Goal: Navigation & Orientation: Find specific page/section

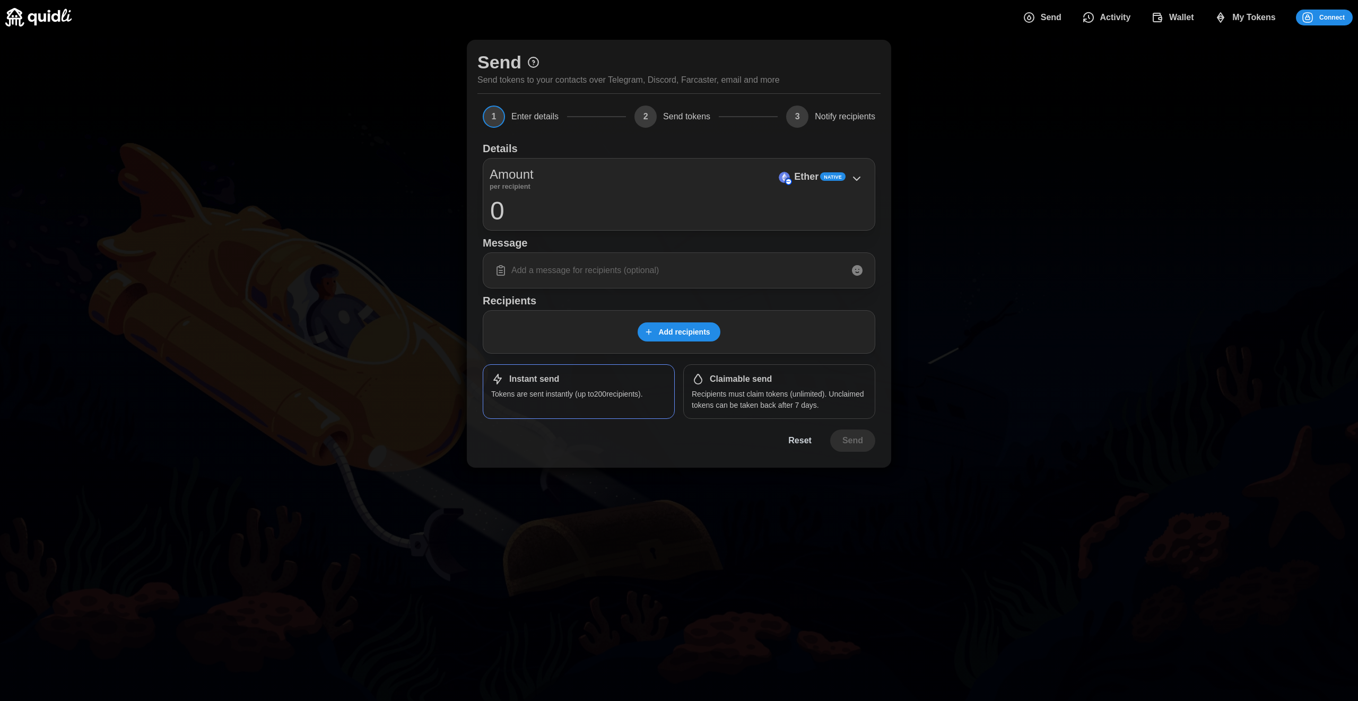
click at [1054, 10] on span "Send" at bounding box center [1051, 17] width 21 height 21
click at [1098, 12] on span "Activity" at bounding box center [1106, 17] width 49 height 21
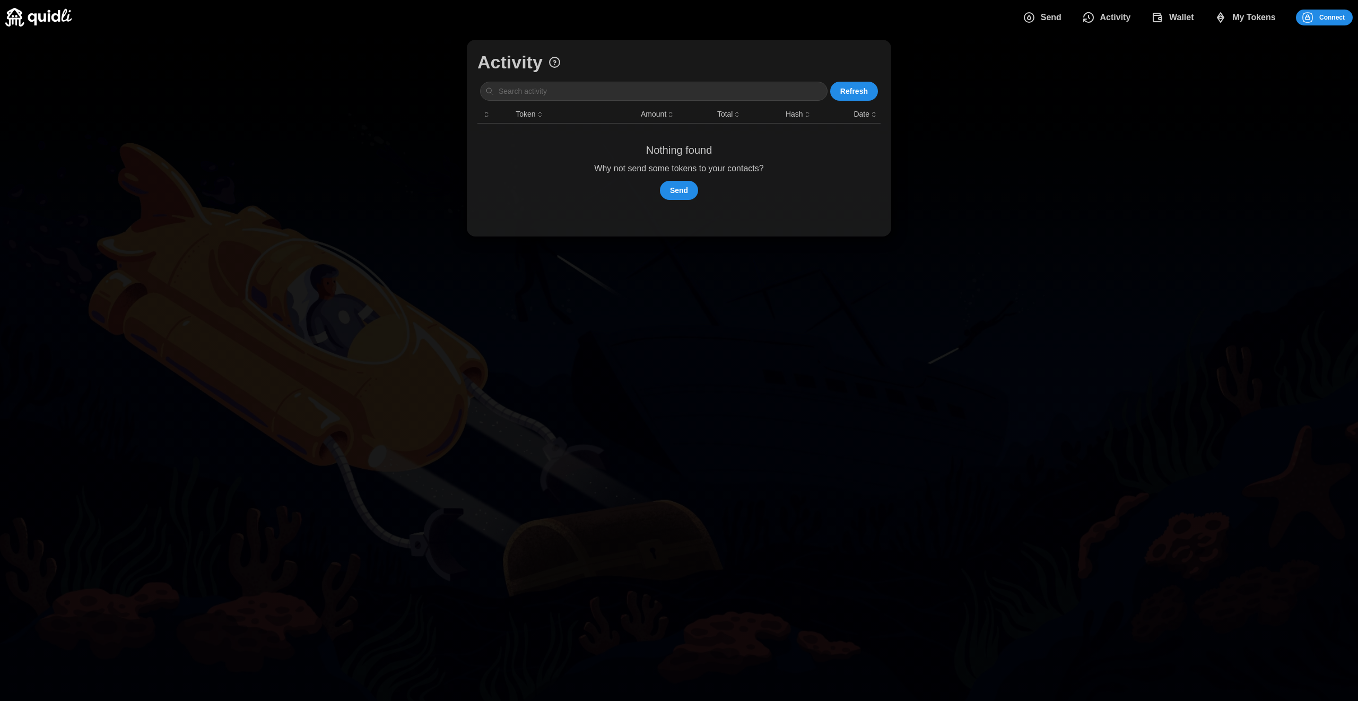
click at [1185, 22] on span "Wallet" at bounding box center [1181, 17] width 25 height 21
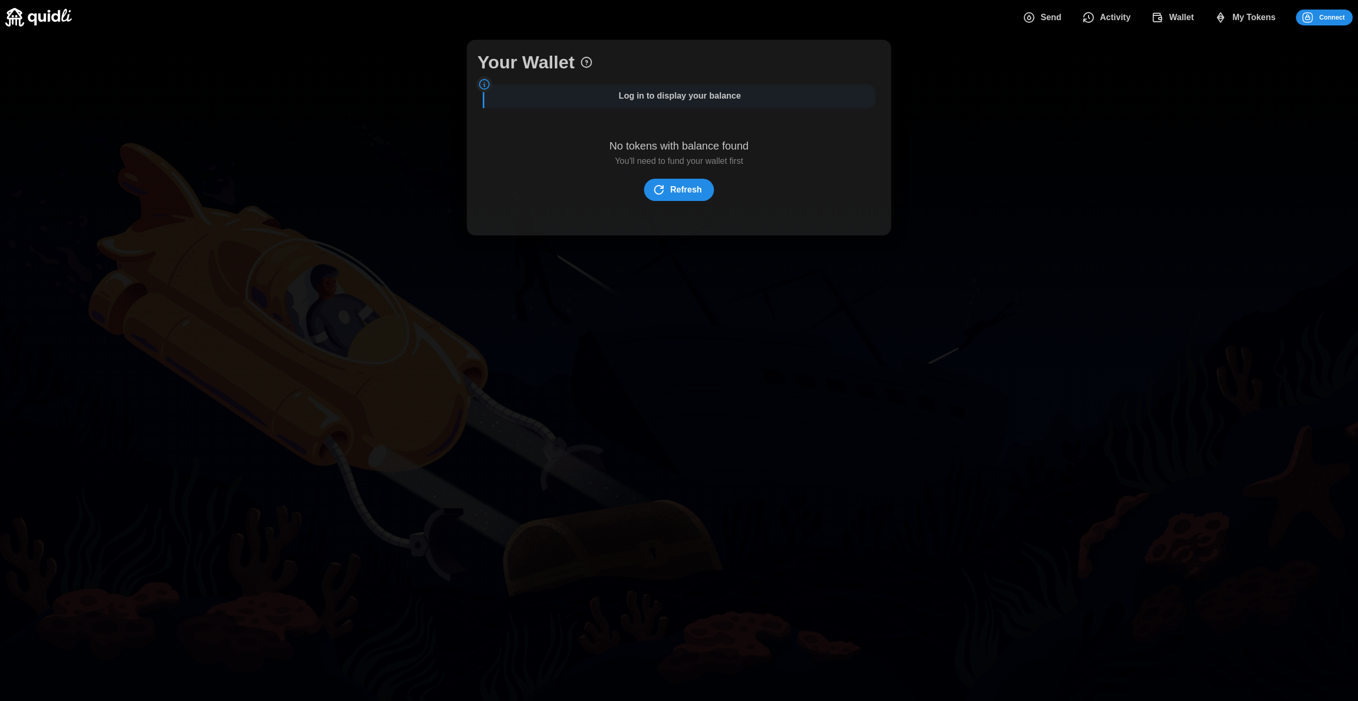
click at [1240, 16] on span "My Tokens" at bounding box center [1253, 17] width 43 height 21
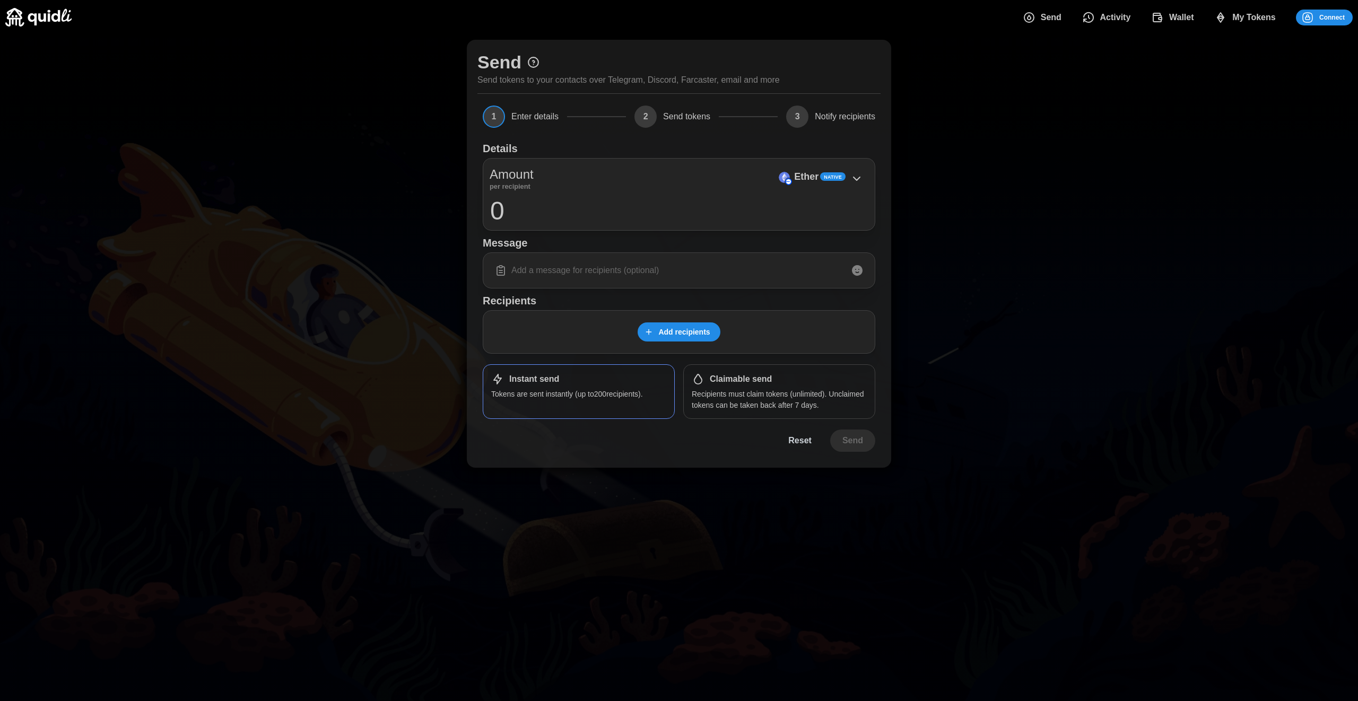
click at [1239, 18] on span "My Tokens" at bounding box center [1253, 17] width 43 height 21
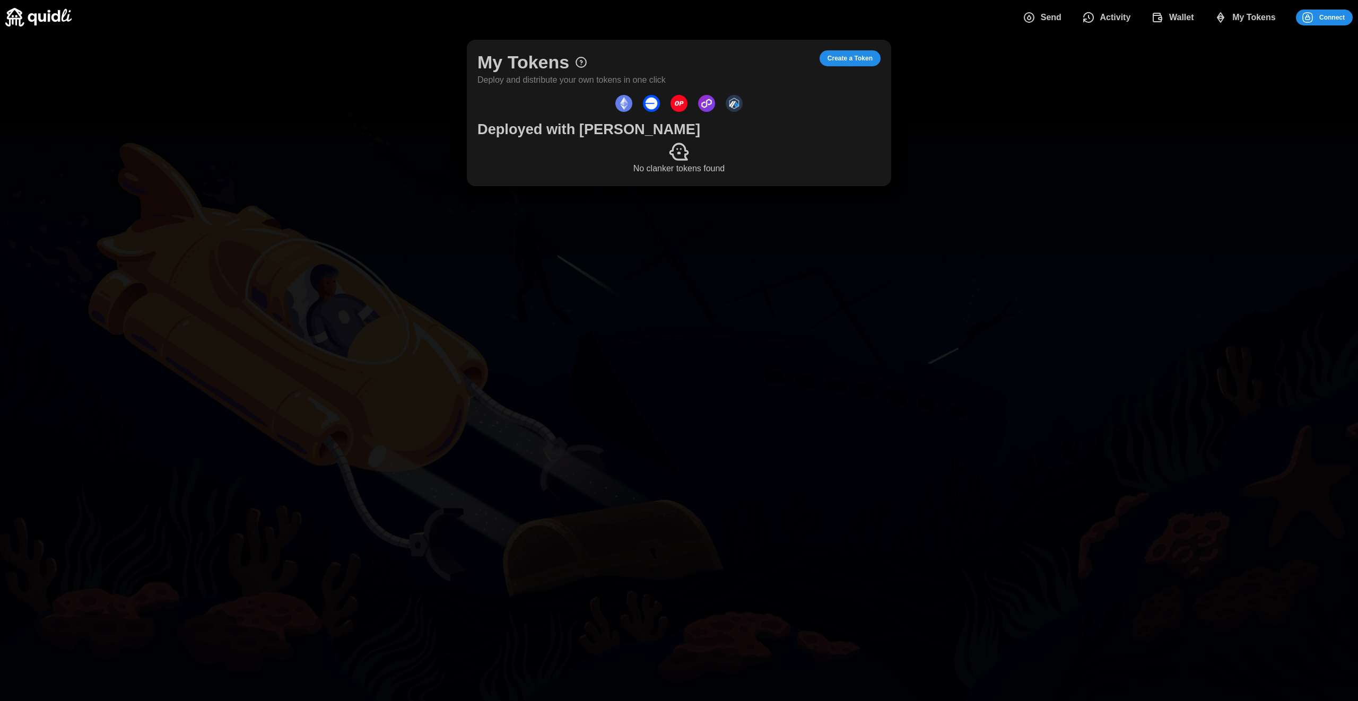
click at [1174, 15] on span "Wallet" at bounding box center [1181, 17] width 25 height 21
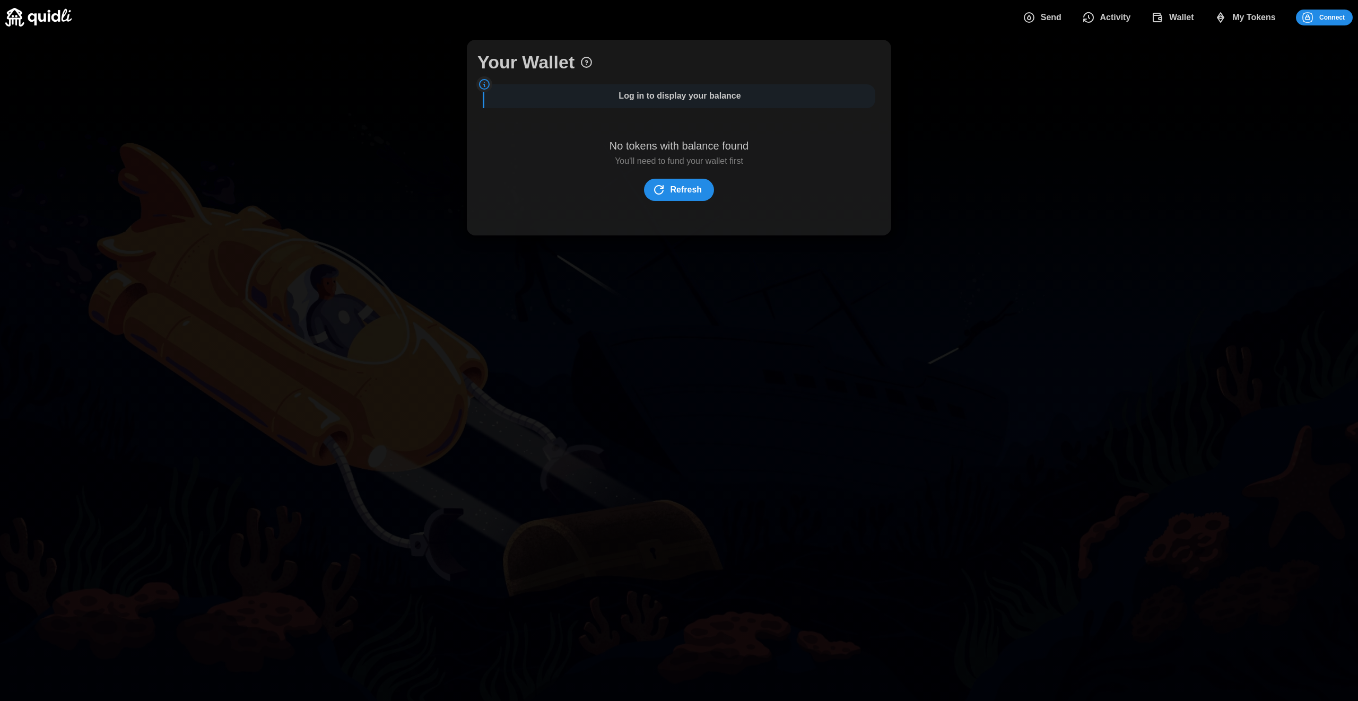
click at [1233, 12] on span "My Tokens" at bounding box center [1253, 17] width 43 height 21
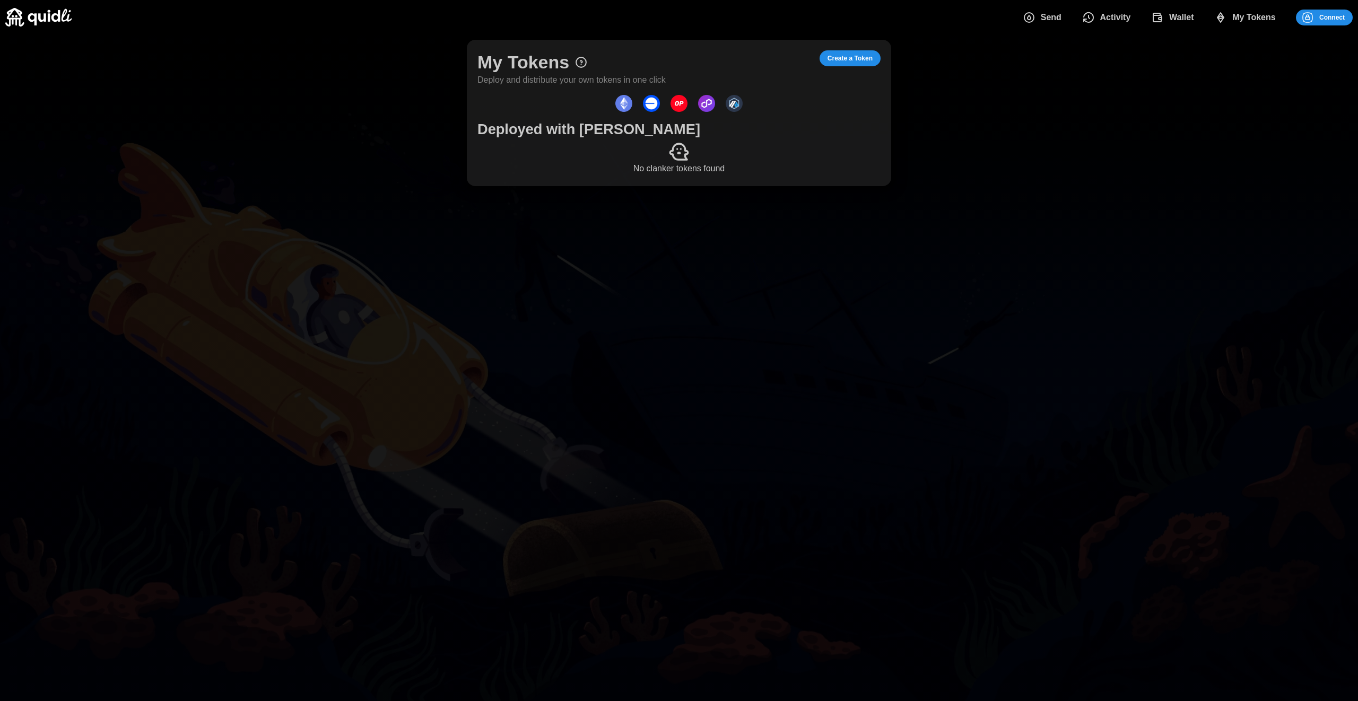
click at [1062, 18] on button "Send" at bounding box center [1043, 17] width 59 height 22
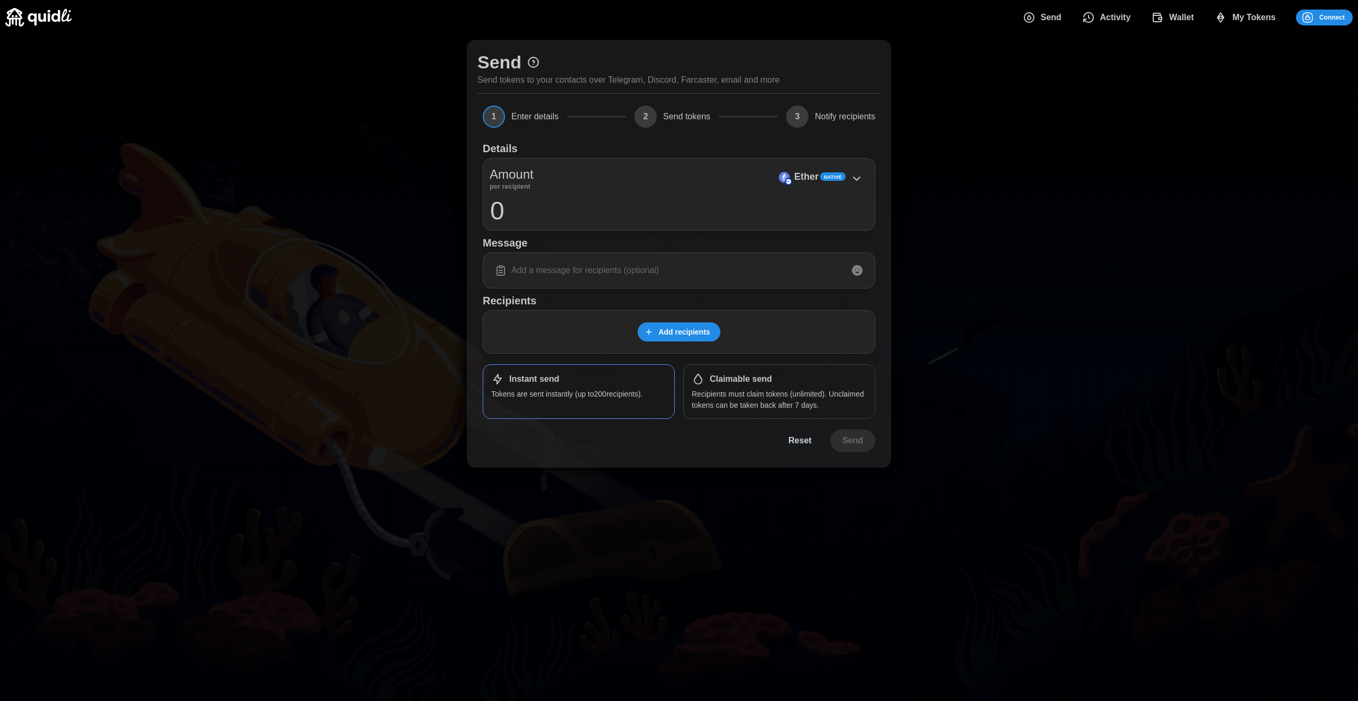
click at [1137, 21] on button "Activity" at bounding box center [1108, 17] width 69 height 22
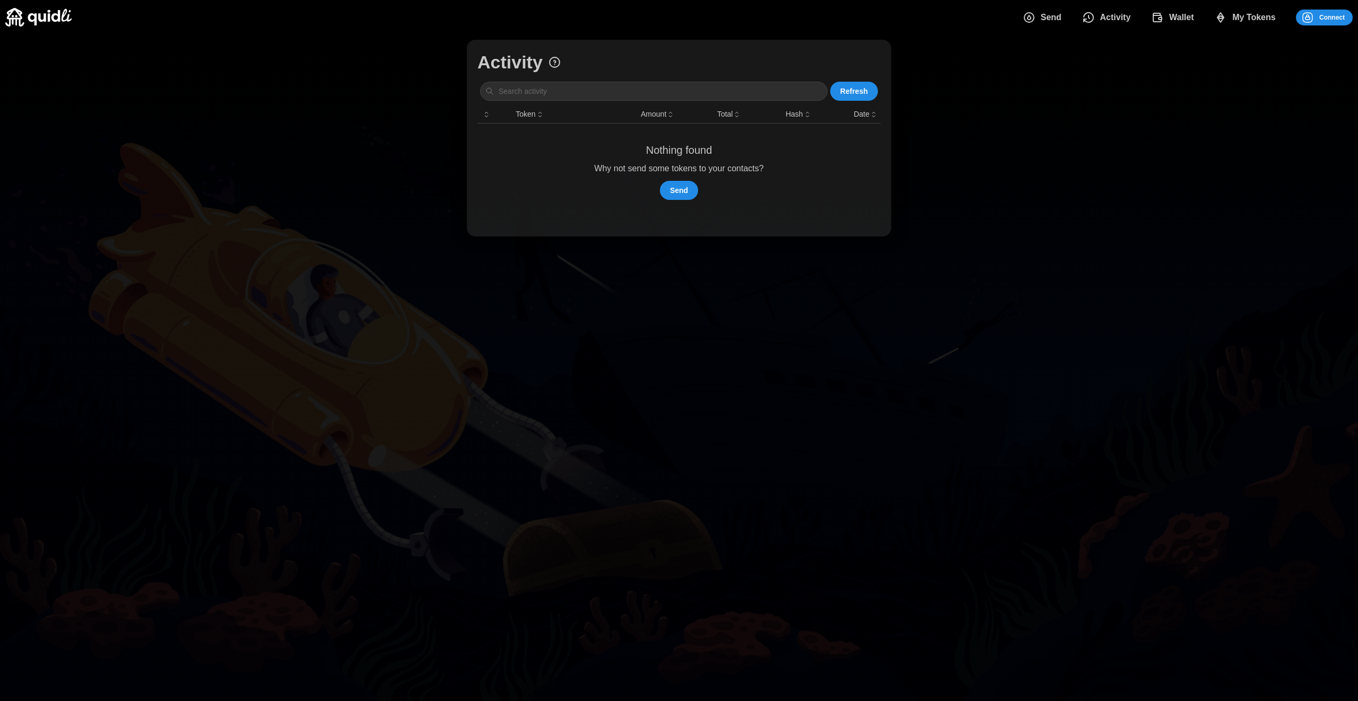
click at [1295, 29] on div "Send Activity Wallet My Tokens Connect" at bounding box center [678, 17] width 1347 height 34
click at [1232, 19] on span "My Tokens" at bounding box center [1253, 17] width 43 height 21
